Goal: Information Seeking & Learning: Check status

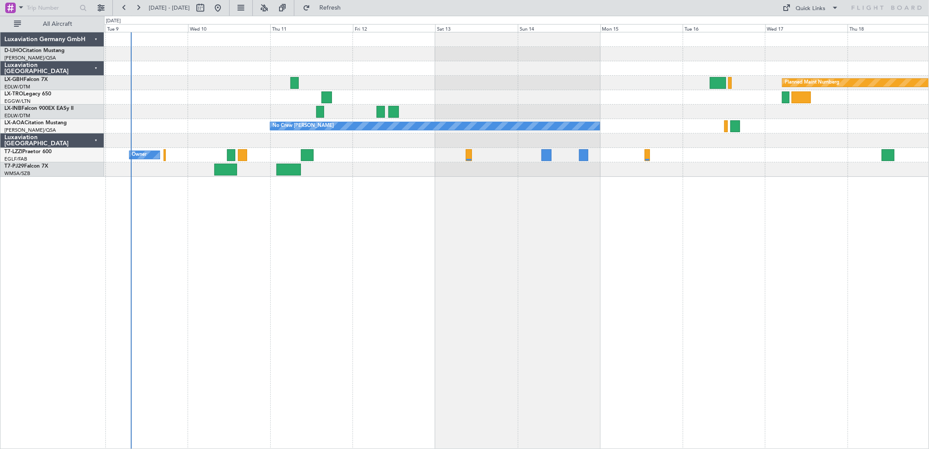
click at [245, 183] on div "Planned Maint Nurnberg No Crew [PERSON_NAME] Planned Maint [GEOGRAPHIC_DATA] ([…" at bounding box center [516, 240] width 825 height 417
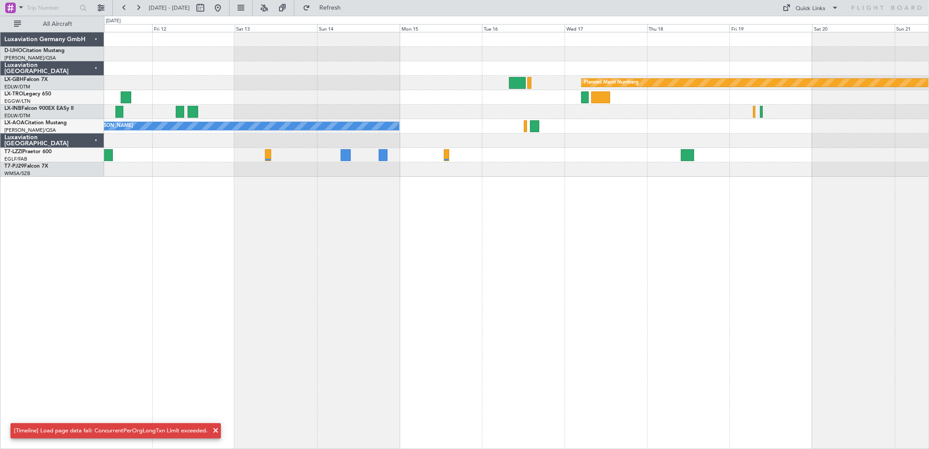
click at [241, 181] on div "Planned Maint Nurnberg No Crew [PERSON_NAME] Owner" at bounding box center [516, 240] width 825 height 417
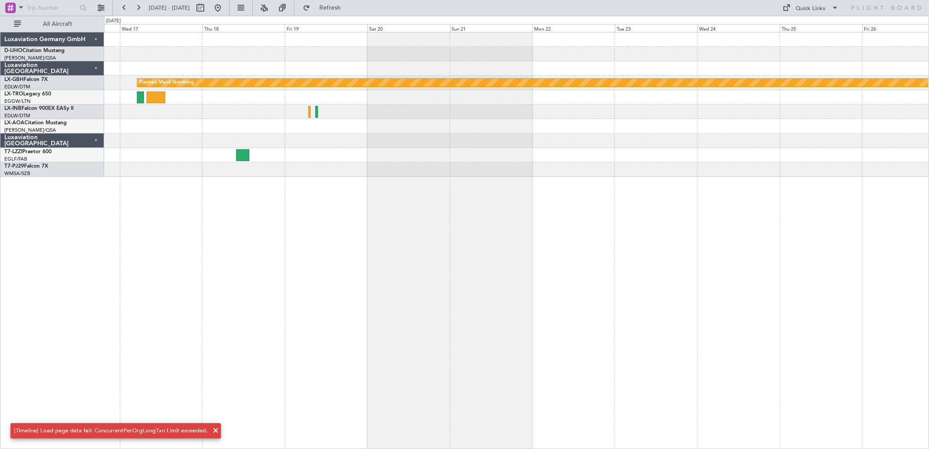
click at [171, 168] on div "Planned Maint Nurnberg No Crew [PERSON_NAME]" at bounding box center [516, 104] width 825 height 144
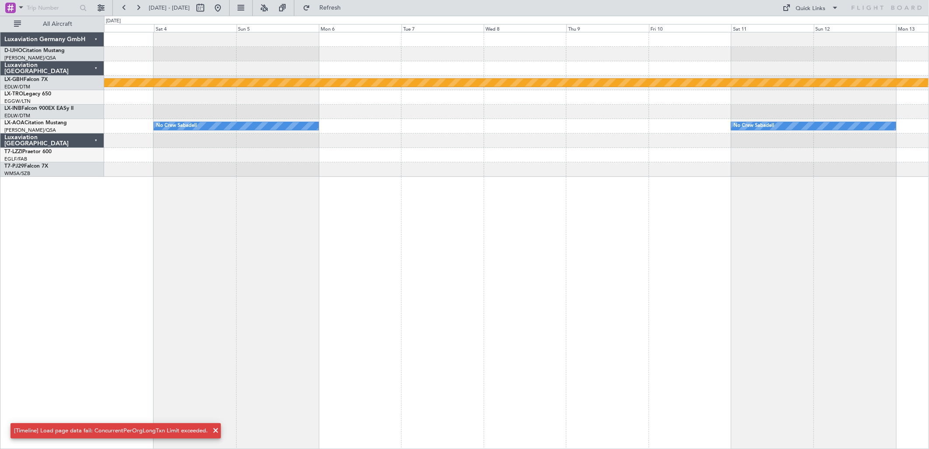
click at [277, 160] on div "Planned Maint Nurnberg No Crew Sabadell No Crew Sabadell" at bounding box center [516, 104] width 825 height 144
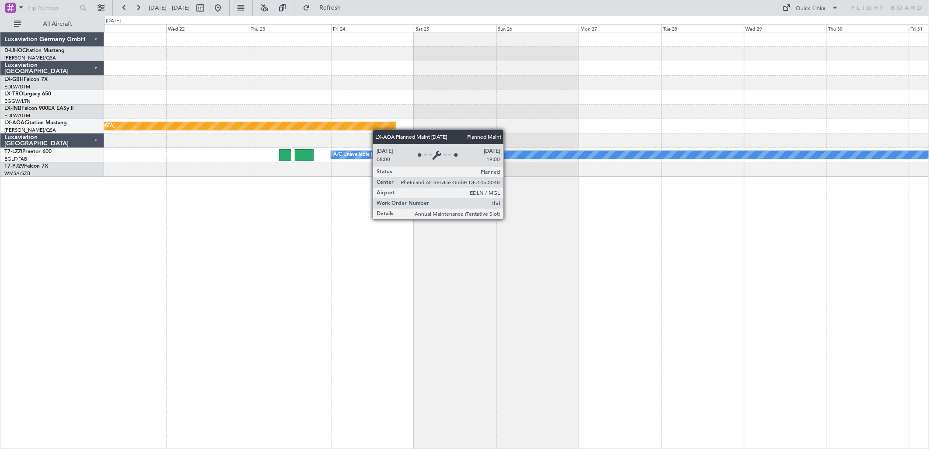
click at [175, 129] on div "Planned Maint [GEOGRAPHIC_DATA]" at bounding box center [212, 126] width 367 height 8
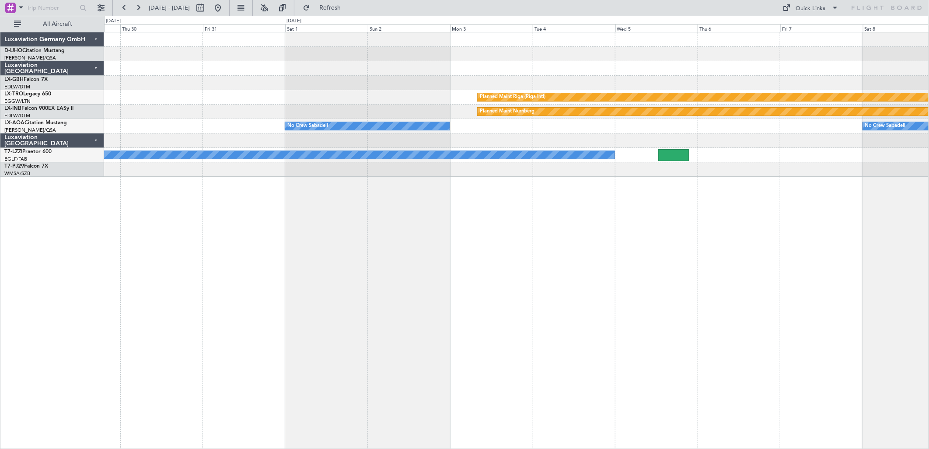
click at [365, 118] on div "Planned Maint Riga (Riga Intl) Planned Maint Nurnberg No Crew Sabadell No Crew …" at bounding box center [516, 104] width 825 height 144
click at [75, 210] on div "Luxaviation Germany GmbH D-IJHO Citation Mustang [PERSON_NAME]/QSA Sabadell Lux…" at bounding box center [52, 240] width 104 height 417
